Goal: Information Seeking & Learning: Check status

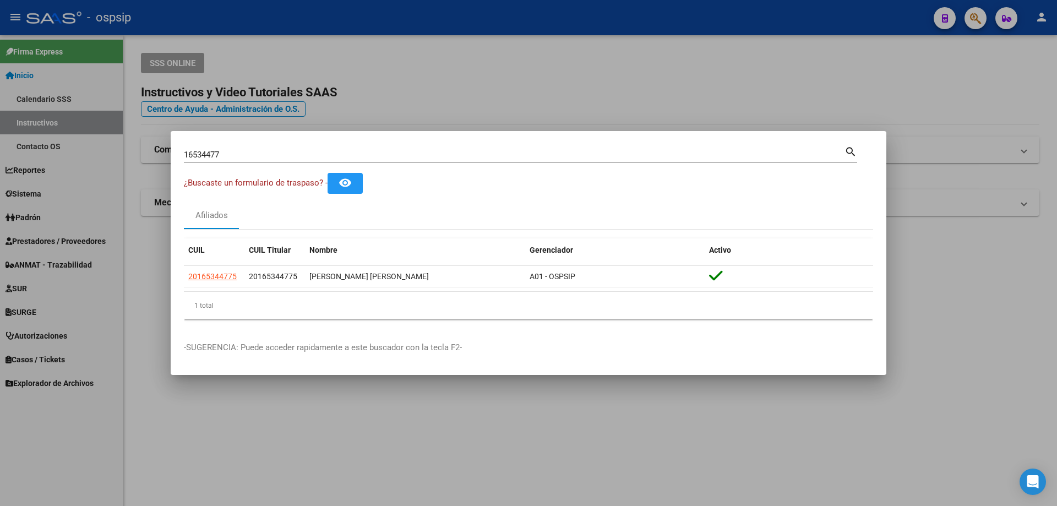
drag, startPoint x: 258, startPoint y: 161, endPoint x: 204, endPoint y: 160, distance: 54.0
click at [203, 160] on div "16534477 Buscar (apellido, dni, cuil, [PERSON_NAME], cuit, obra social)" at bounding box center [514, 154] width 661 height 17
drag, startPoint x: 242, startPoint y: 156, endPoint x: 73, endPoint y: 110, distance: 175.9
click at [69, 129] on div "16534477 Buscar (apellido, dni, cuil, nro traspaso, cuit, obra social) search ¿…" at bounding box center [528, 253] width 1057 height 506
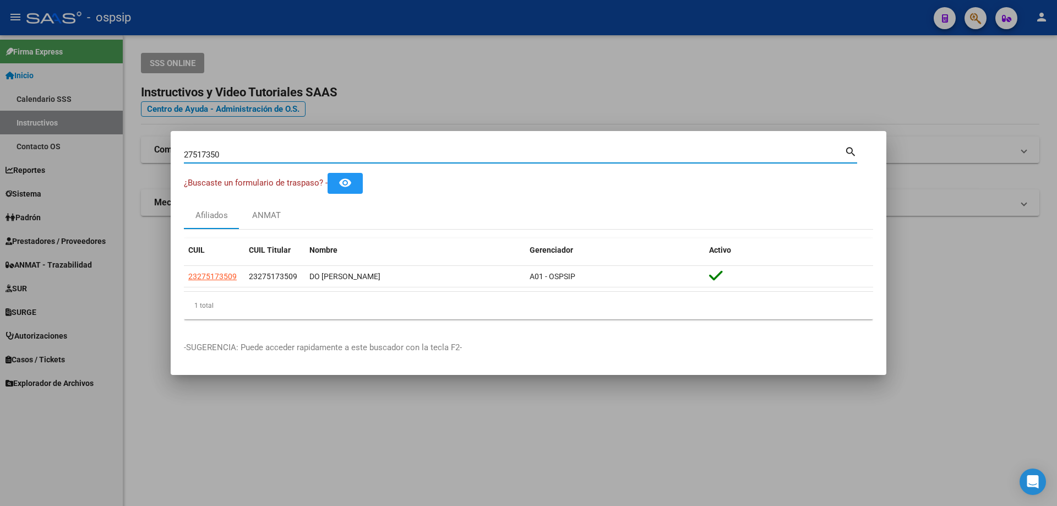
click at [205, 154] on input "27517350" at bounding box center [514, 155] width 661 height 10
type input "43251713"
click at [204, 155] on input "43251713" at bounding box center [514, 155] width 661 height 10
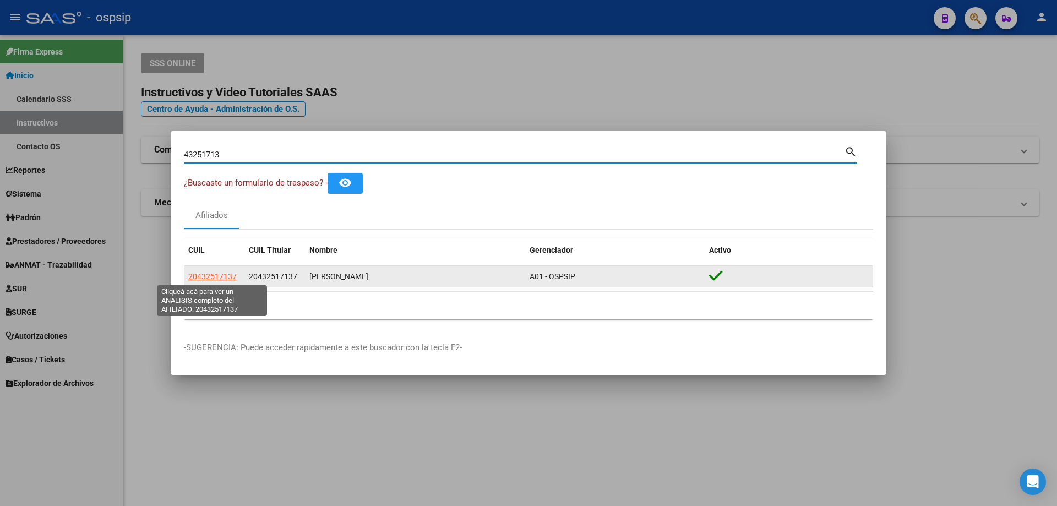
click at [215, 276] on span "20432517137" at bounding box center [212, 276] width 48 height 9
type textarea "20432517137"
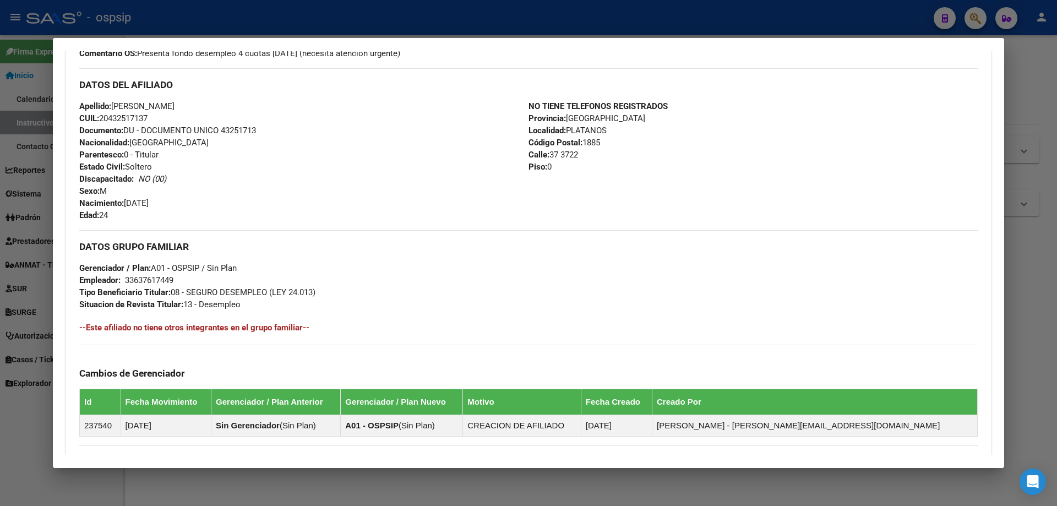
scroll to position [351, 0]
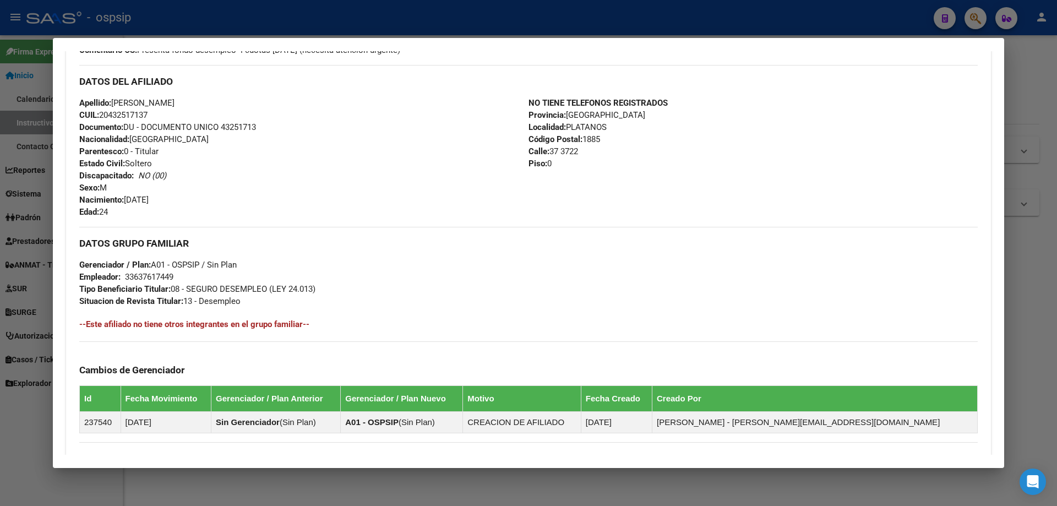
click at [324, 25] on div at bounding box center [528, 253] width 1057 height 506
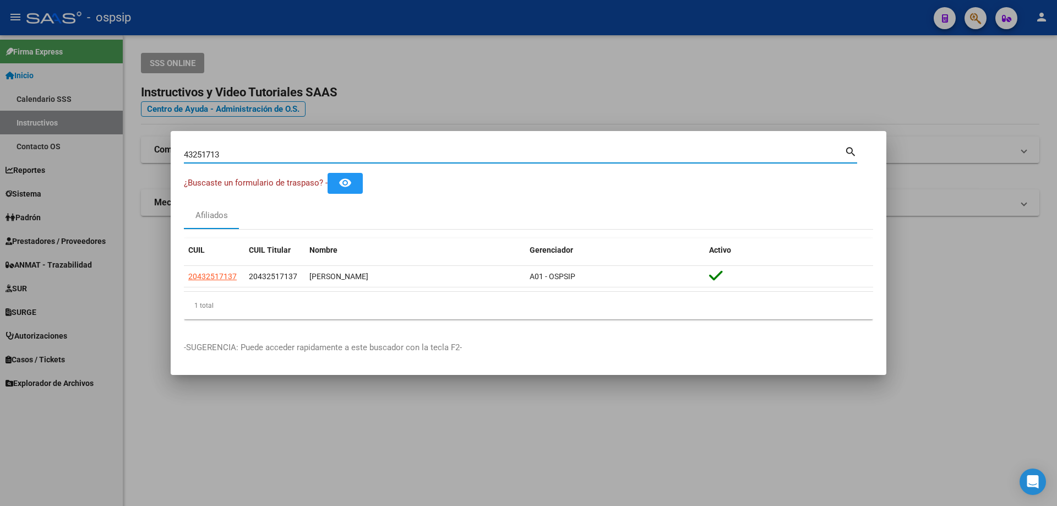
drag, startPoint x: 229, startPoint y: 153, endPoint x: 0, endPoint y: 2, distance: 273.8
click at [0, 14] on div "43251713 Buscar (apellido, dni, cuil, nro traspaso, cuit, obra social) search ¿…" at bounding box center [528, 253] width 1057 height 506
type input "26558740"
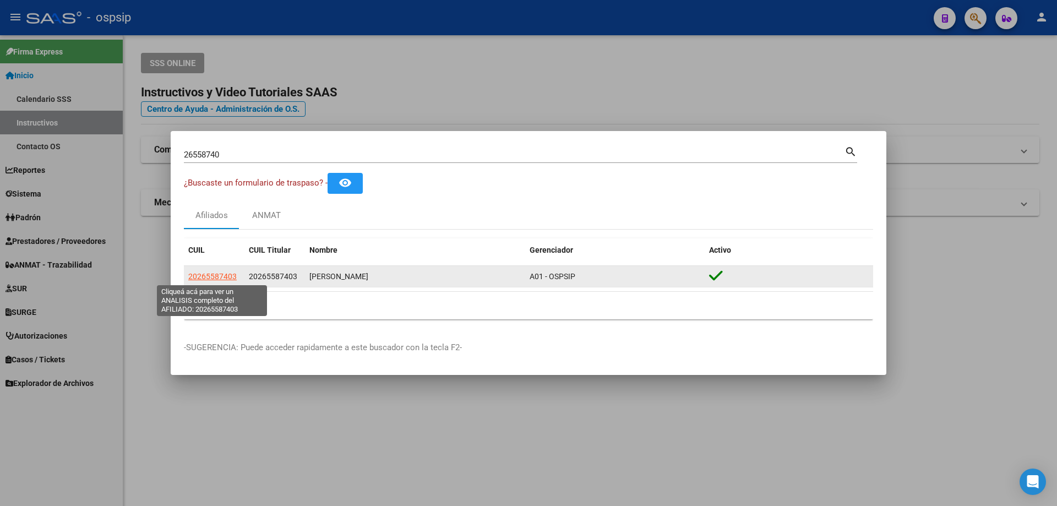
click at [195, 274] on span "20265587403" at bounding box center [212, 276] width 48 height 9
type textarea "20265587403"
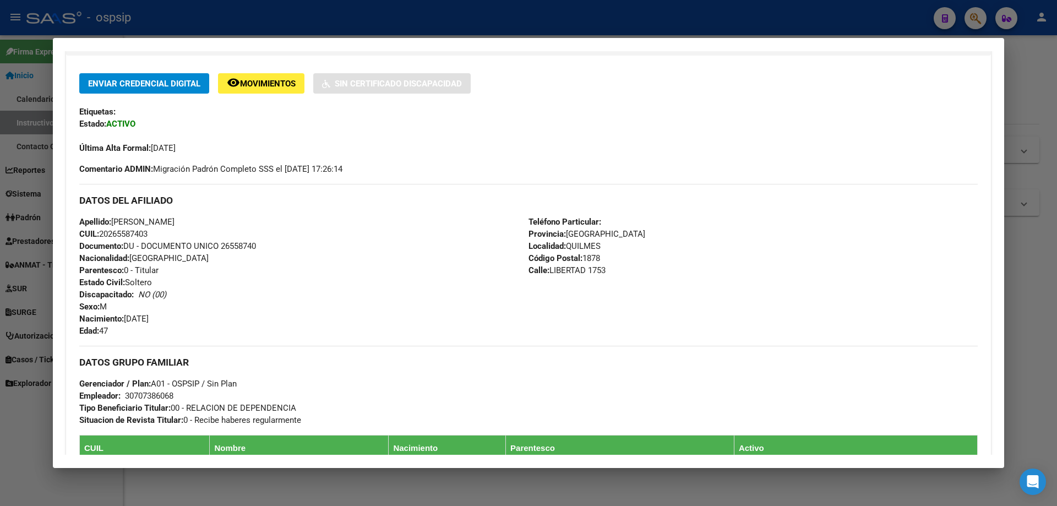
scroll to position [55, 0]
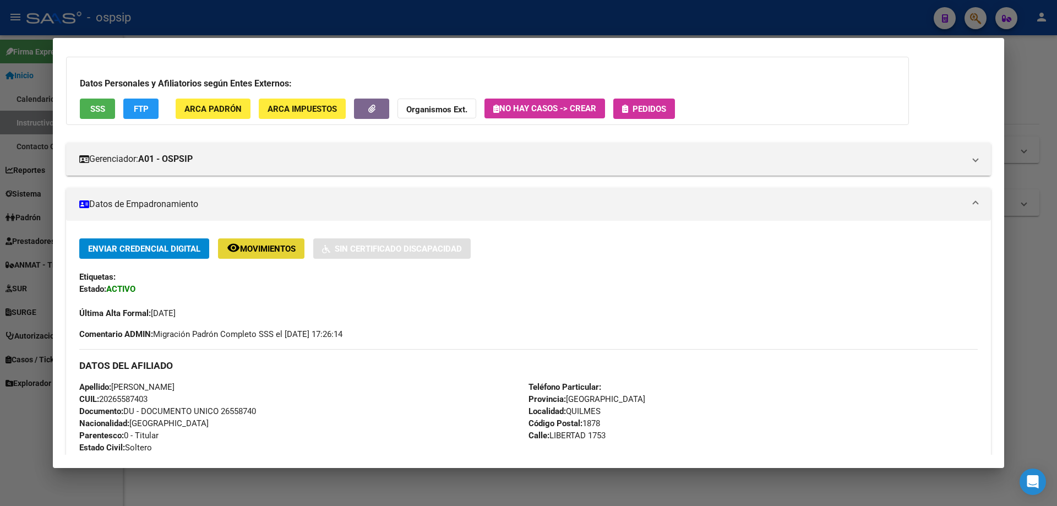
click at [264, 246] on span "Movimientos" at bounding box center [268, 249] width 56 height 10
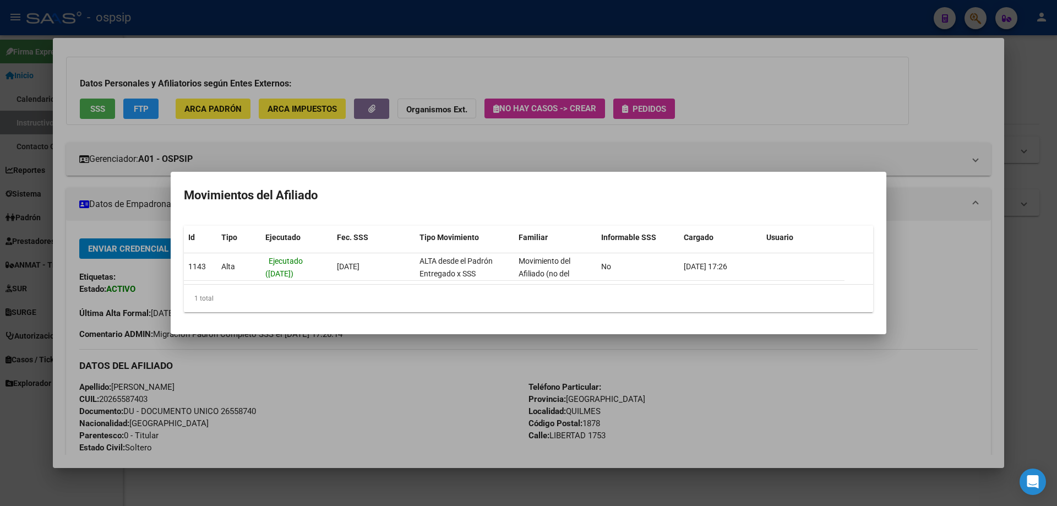
click at [445, 180] on mat-dialog-container "Movimientos del Afiliado Id Tipo Ejecutado Fec. SSS Tipo Movimiento Familiar In…" at bounding box center [529, 253] width 716 height 163
click at [340, 429] on div at bounding box center [528, 253] width 1057 height 506
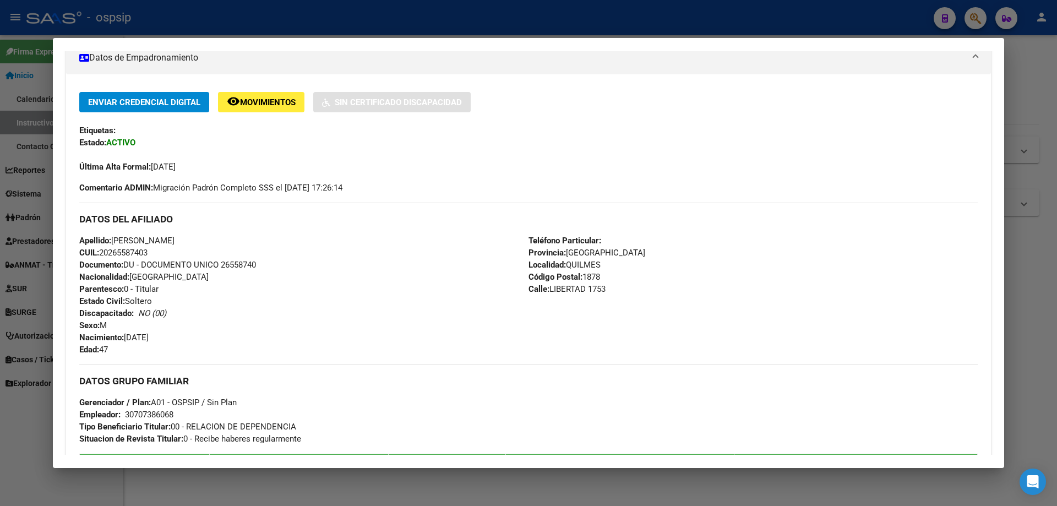
scroll to position [165, 0]
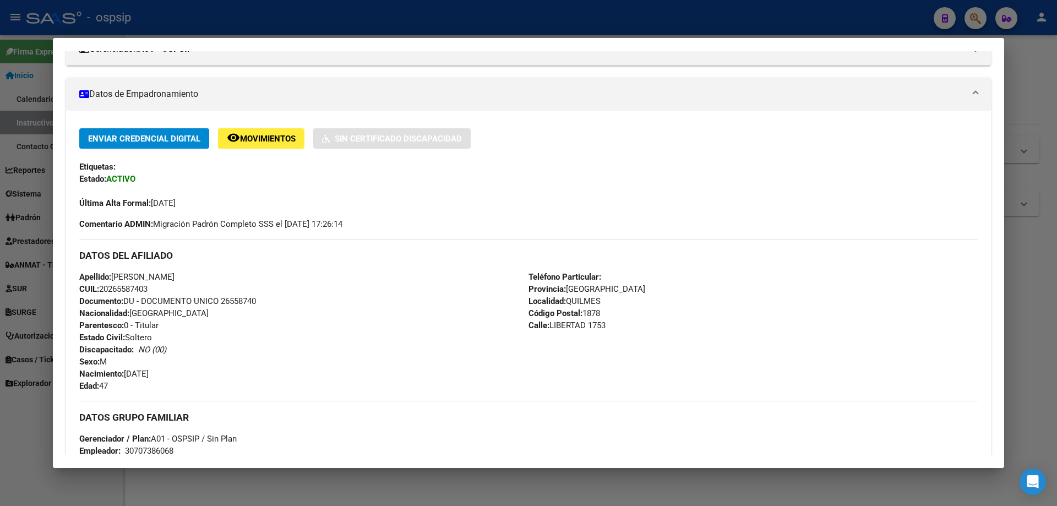
click at [137, 18] on div at bounding box center [528, 253] width 1057 height 506
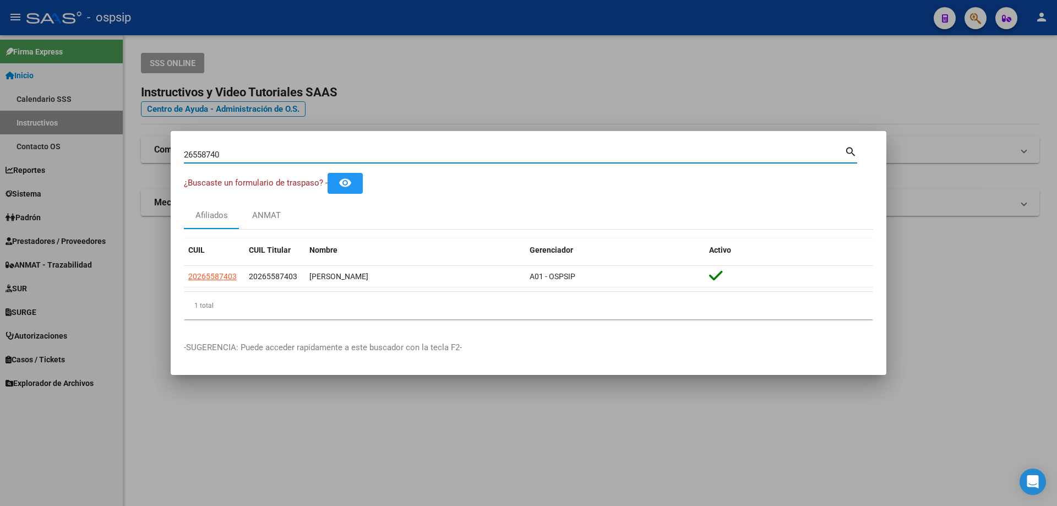
drag, startPoint x: 240, startPoint y: 153, endPoint x: 0, endPoint y: 90, distance: 248.1
click at [0, 97] on div "26558740 Buscar (apellido, dni, cuil, nro traspaso, cuit, obra social) search ¿…" at bounding box center [528, 253] width 1057 height 506
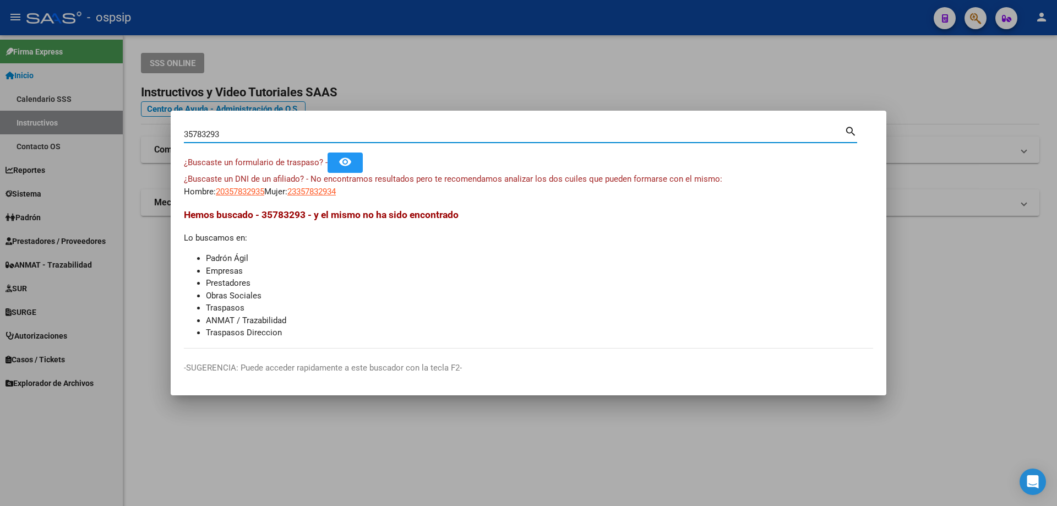
click at [204, 133] on input "35783293" at bounding box center [514, 134] width 661 height 10
type input "35782293"
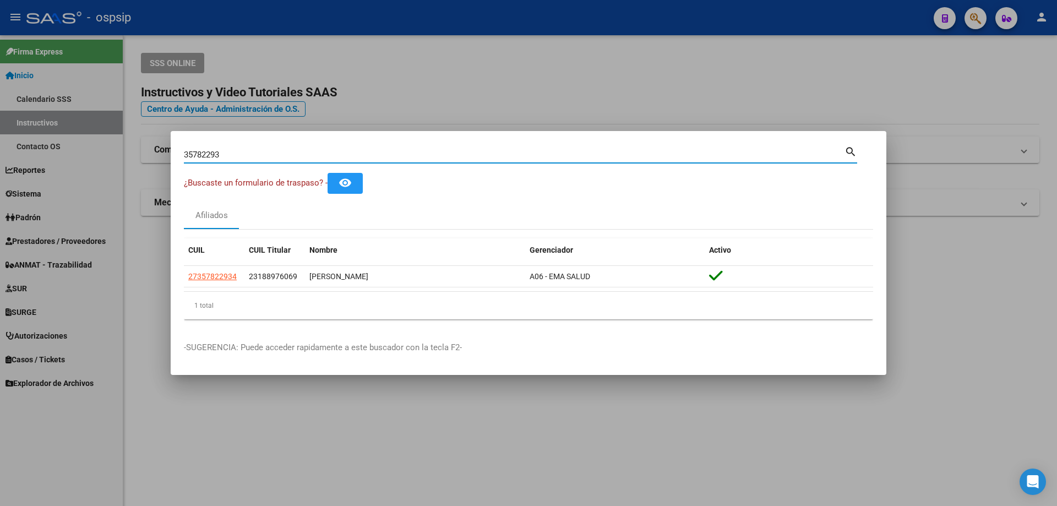
click at [194, 142] on mat-dialog-container "35782293 Buscar (apellido, dni, cuil, nro traspaso, cuit, obra social) search ¿…" at bounding box center [529, 253] width 716 height 244
click at [202, 158] on input "35782293" at bounding box center [514, 155] width 661 height 10
